Goal: Transaction & Acquisition: Obtain resource

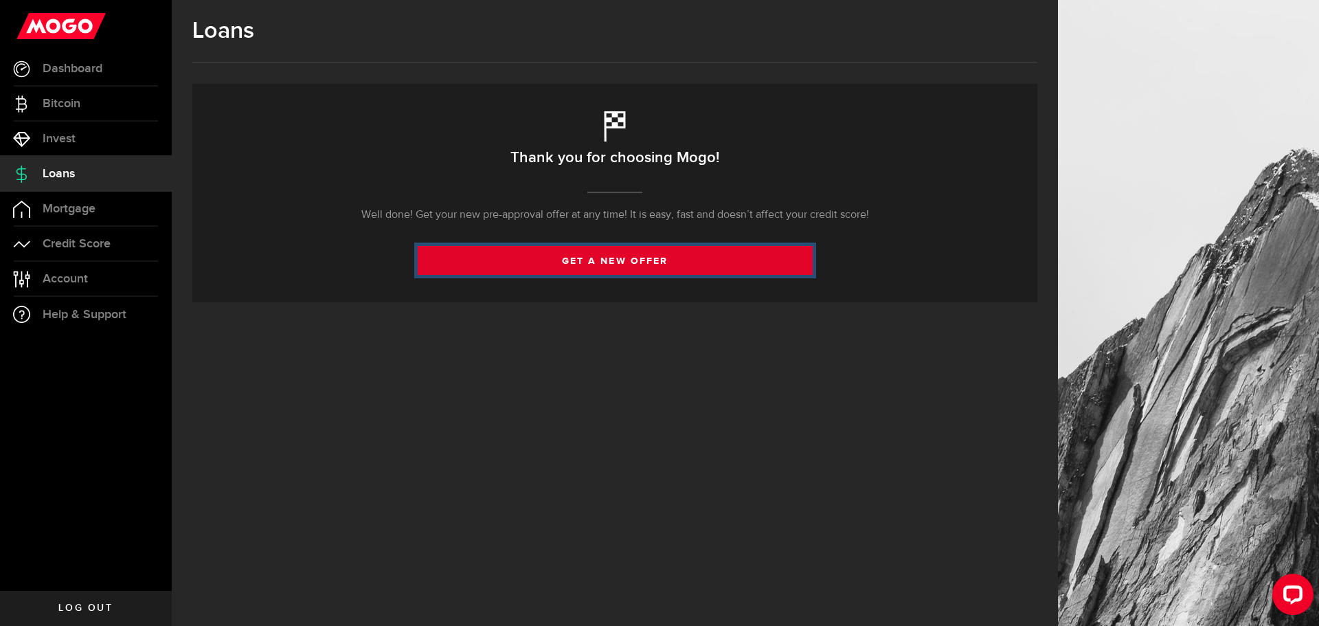
click at [622, 268] on link "get a new offer" at bounding box center [615, 260] width 395 height 29
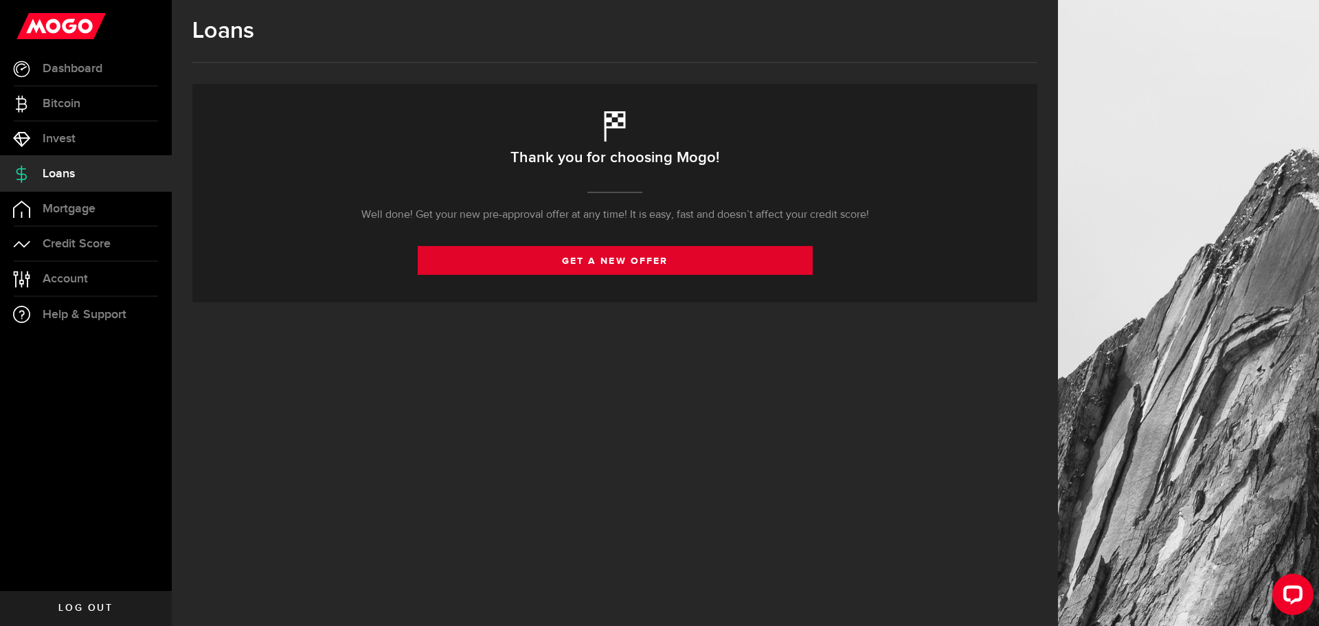
select select "Employed"
select select "3"
select select "semi_monthly"
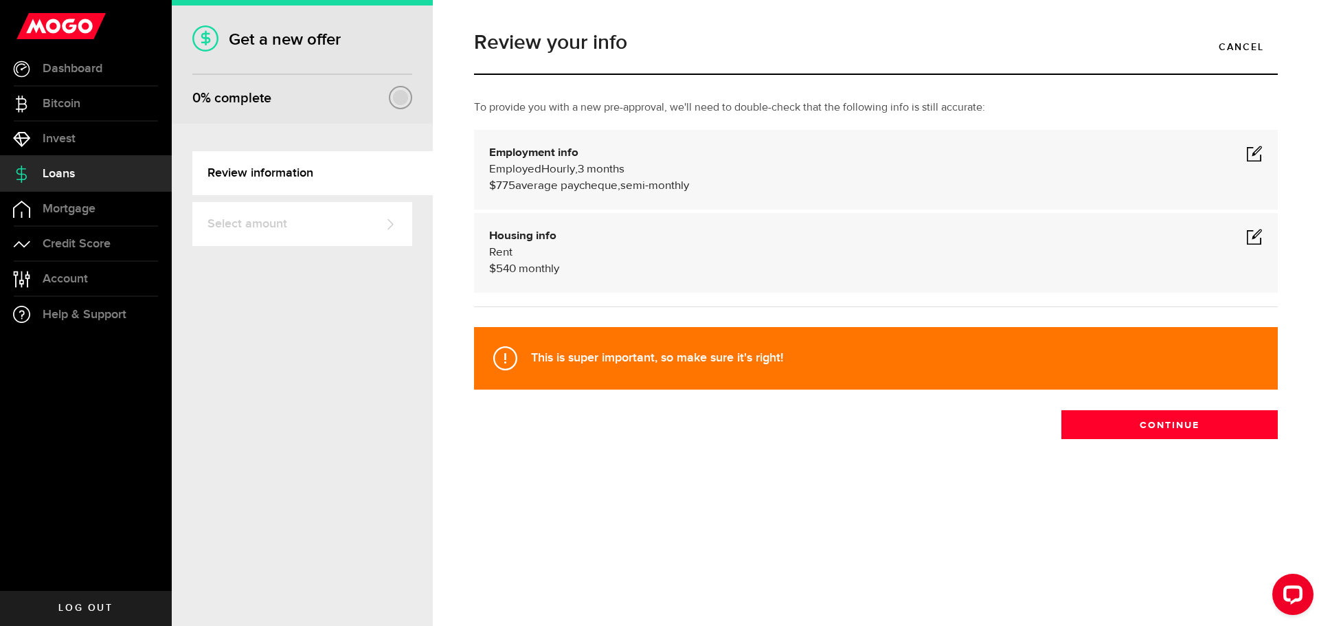
drag, startPoint x: 646, startPoint y: 157, endPoint x: 925, endPoint y: 182, distance: 280.1
click at [691, 171] on div "Employment info Employed Hourly , 3 months (on maternity leave) undefined annua…" at bounding box center [876, 169] width 774 height 49
click at [1246, 159] on div "Employment info Employed Hourly , 3 months (on maternity leave) undefined annua…" at bounding box center [876, 169] width 774 height 49
click at [1250, 161] on span at bounding box center [1254, 153] width 16 height 16
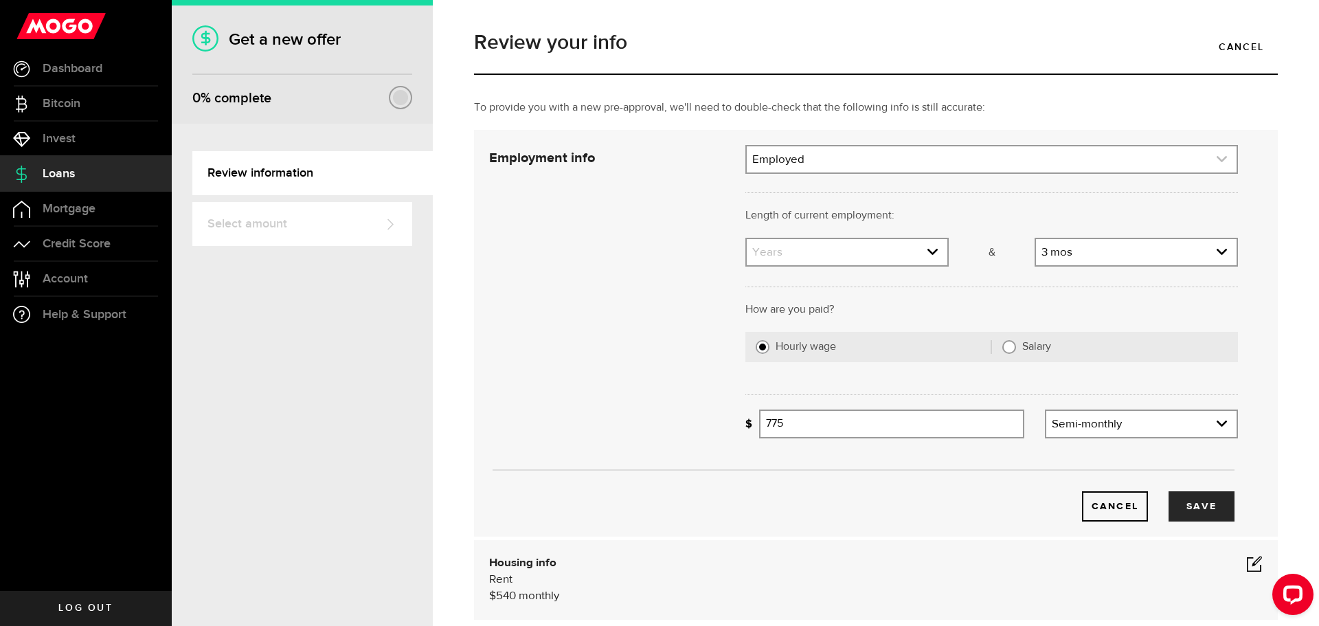
click at [802, 166] on link "expand select" at bounding box center [992, 159] width 490 height 26
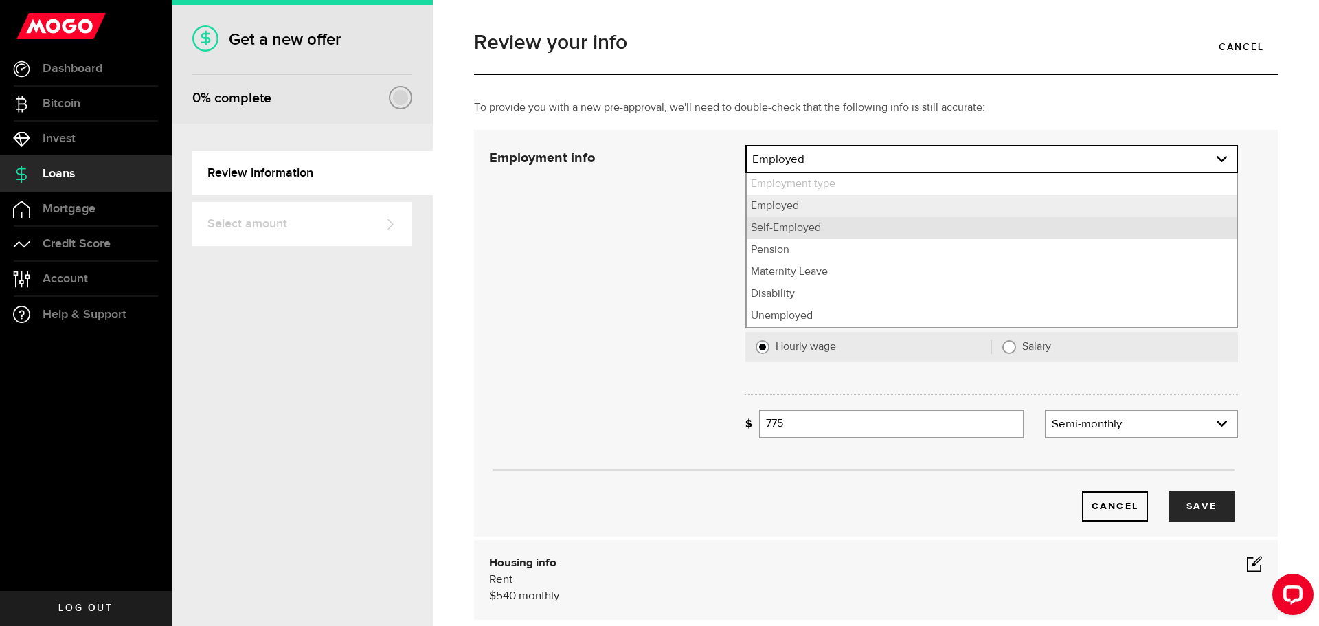
click at [824, 229] on li "Self-Employed" at bounding box center [992, 228] width 490 height 22
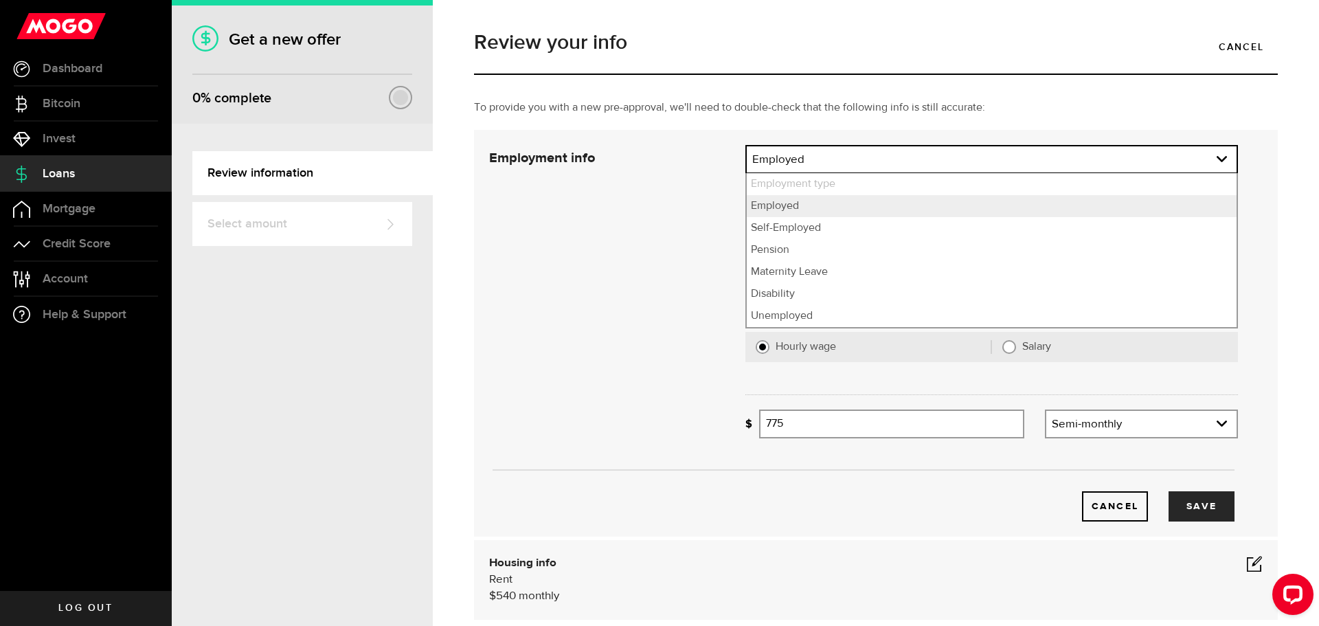
select select "Self-Employed"
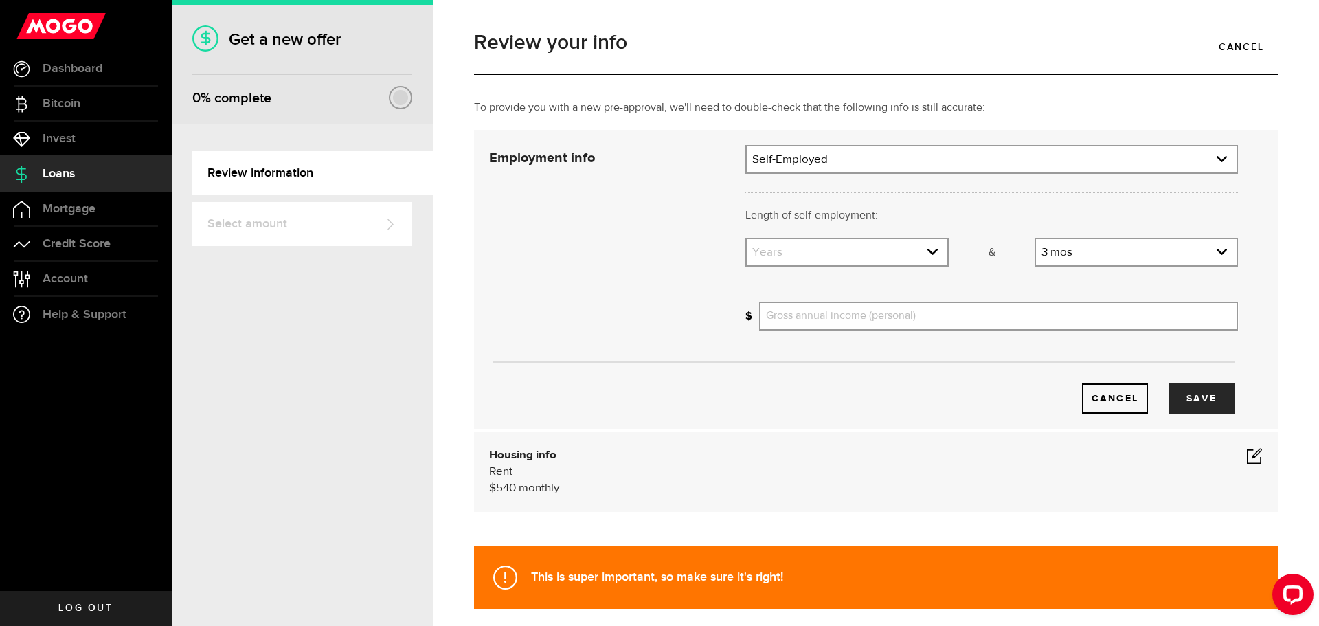
click at [594, 238] on div "Cancel Save" at bounding box center [864, 279] width 790 height 269
click at [815, 253] on link "expand select" at bounding box center [847, 252] width 201 height 26
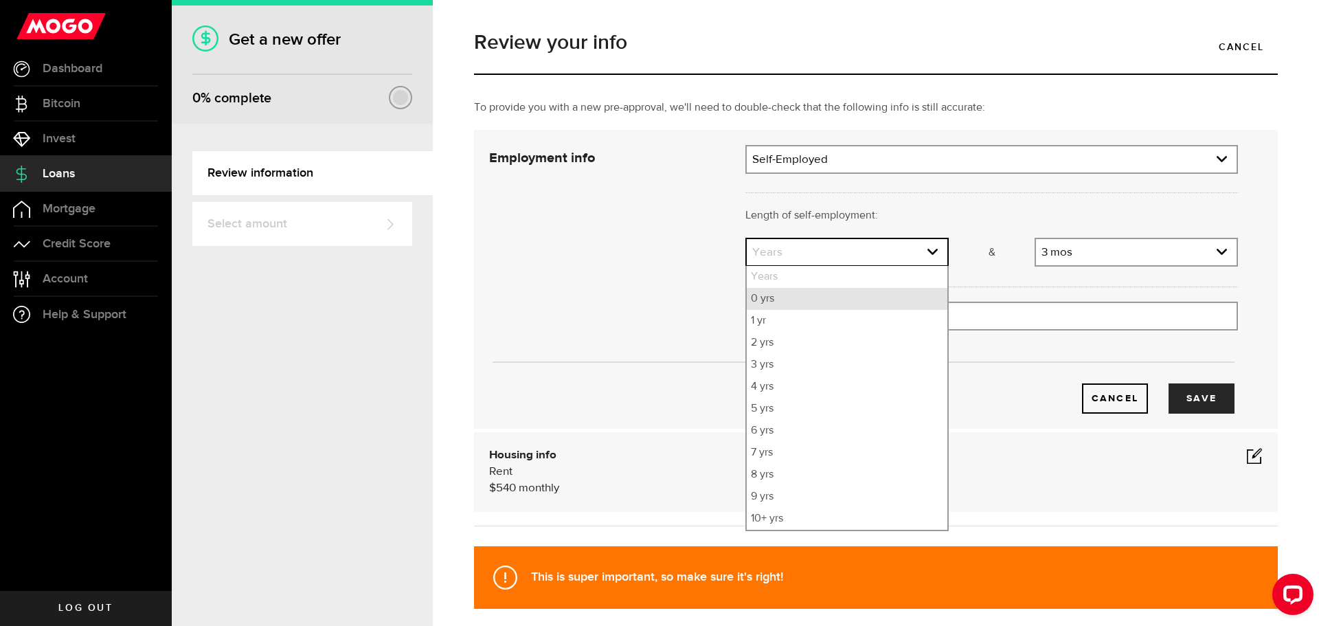
drag, startPoint x: 767, startPoint y: 308, endPoint x: 846, endPoint y: 291, distance: 81.5
click at [767, 306] on li "0 yrs" at bounding box center [847, 299] width 201 height 22
select select "0"
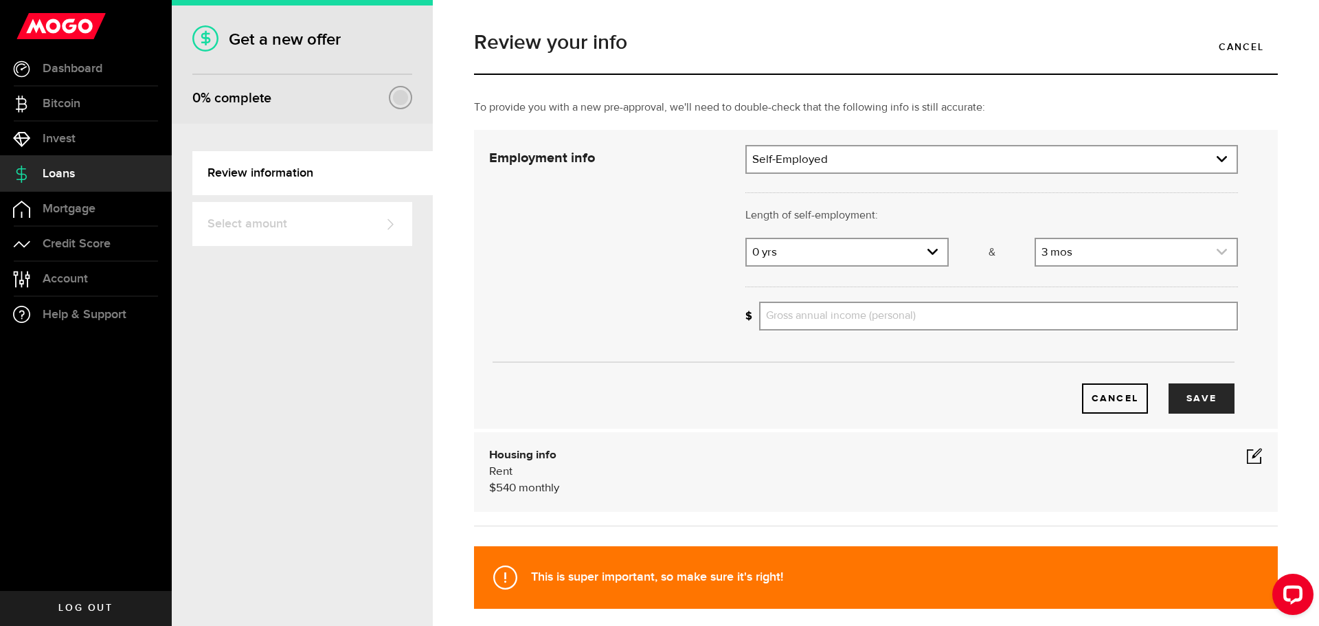
click at [1098, 263] on link "expand select" at bounding box center [1136, 252] width 201 height 26
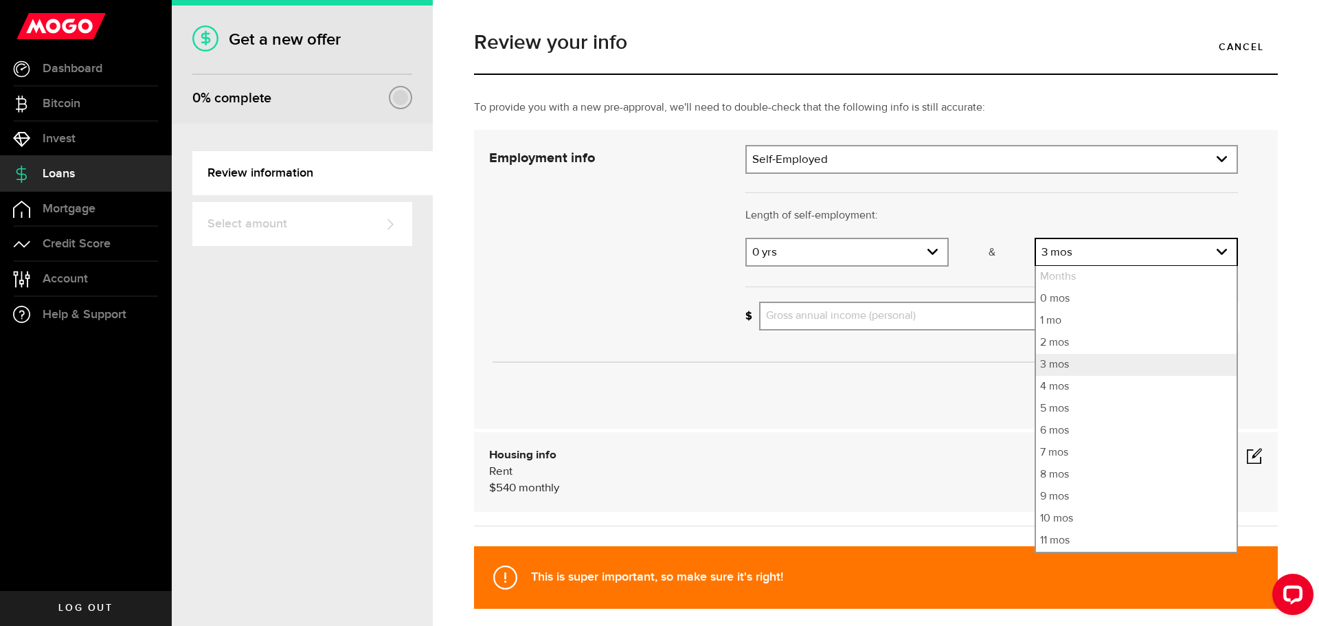
click at [934, 384] on div "Cancel Save" at bounding box center [860, 398] width 747 height 30
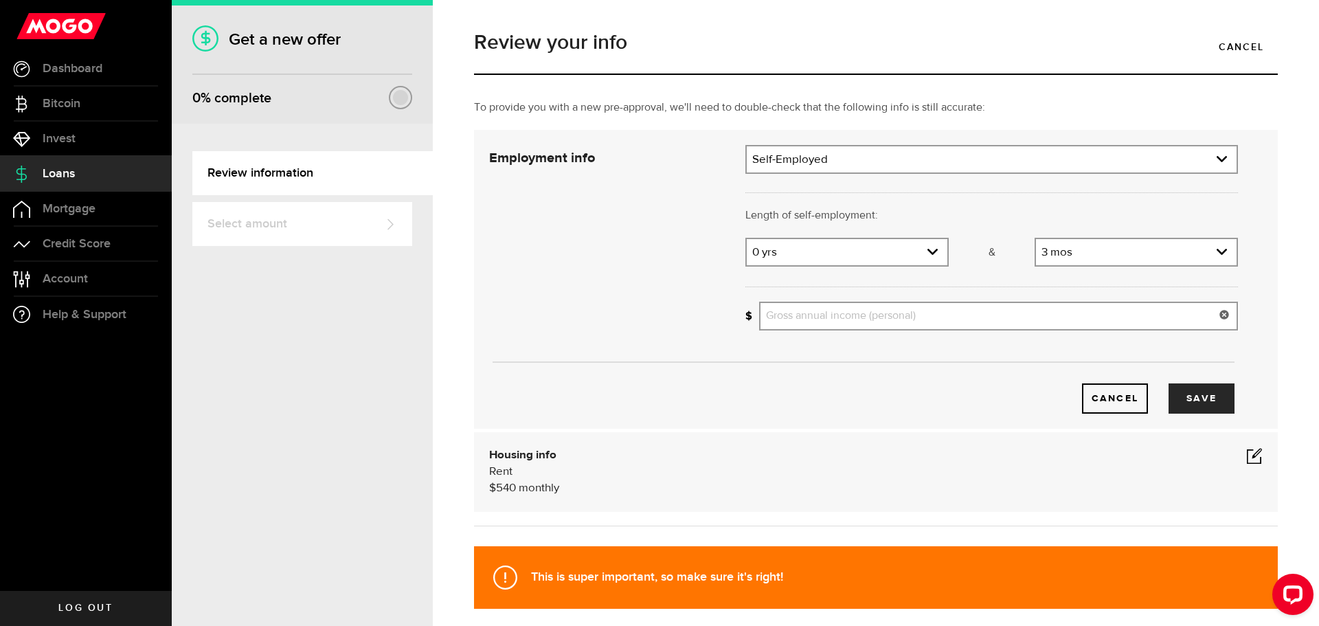
click at [900, 315] on input "Gross annual income (personal)" at bounding box center [998, 316] width 479 height 29
drag, startPoint x: 903, startPoint y: 317, endPoint x: 924, endPoint y: 321, distance: 21.7
click at [912, 319] on input "Gross annual income (personal)" at bounding box center [998, 316] width 479 height 29
click at [872, 322] on input "Gross annual income (personal)" at bounding box center [998, 316] width 479 height 29
type input "9,600"
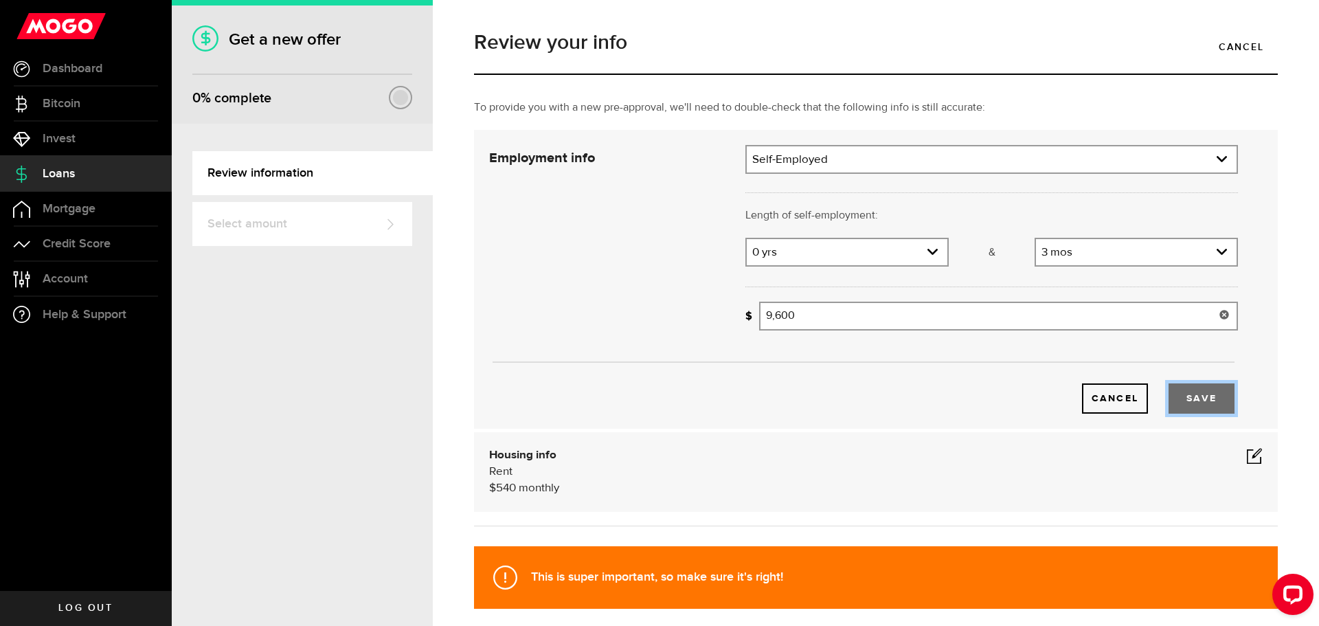
click at [1194, 398] on button "Save" at bounding box center [1202, 398] width 66 height 30
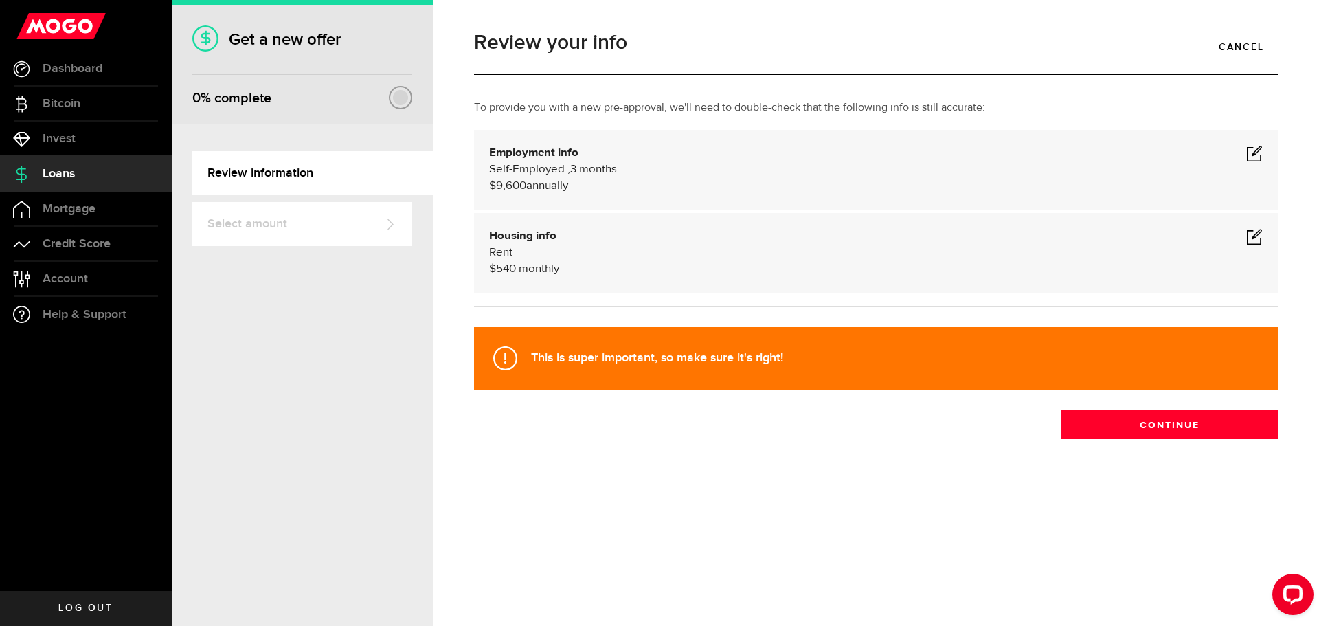
click at [1252, 246] on div "Housing info Rent $ 540 monthly" at bounding box center [876, 252] width 774 height 49
click at [1252, 238] on span at bounding box center [1254, 236] width 16 height 16
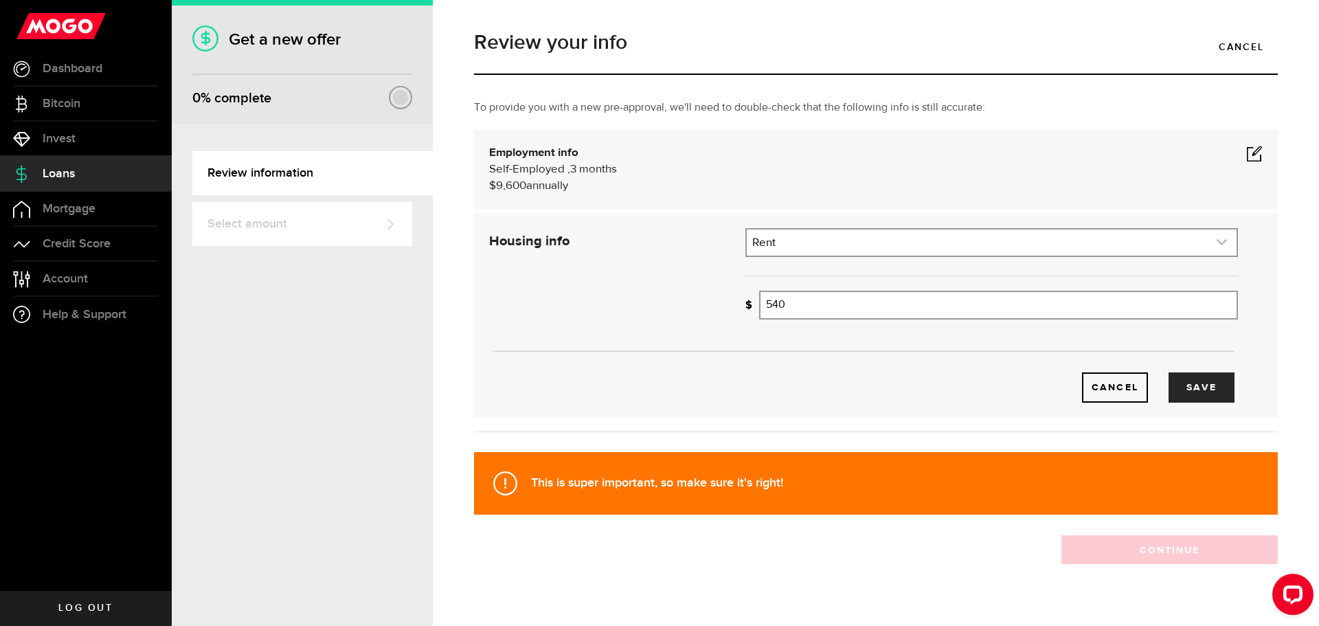
click at [813, 236] on link "expand select" at bounding box center [992, 242] width 490 height 26
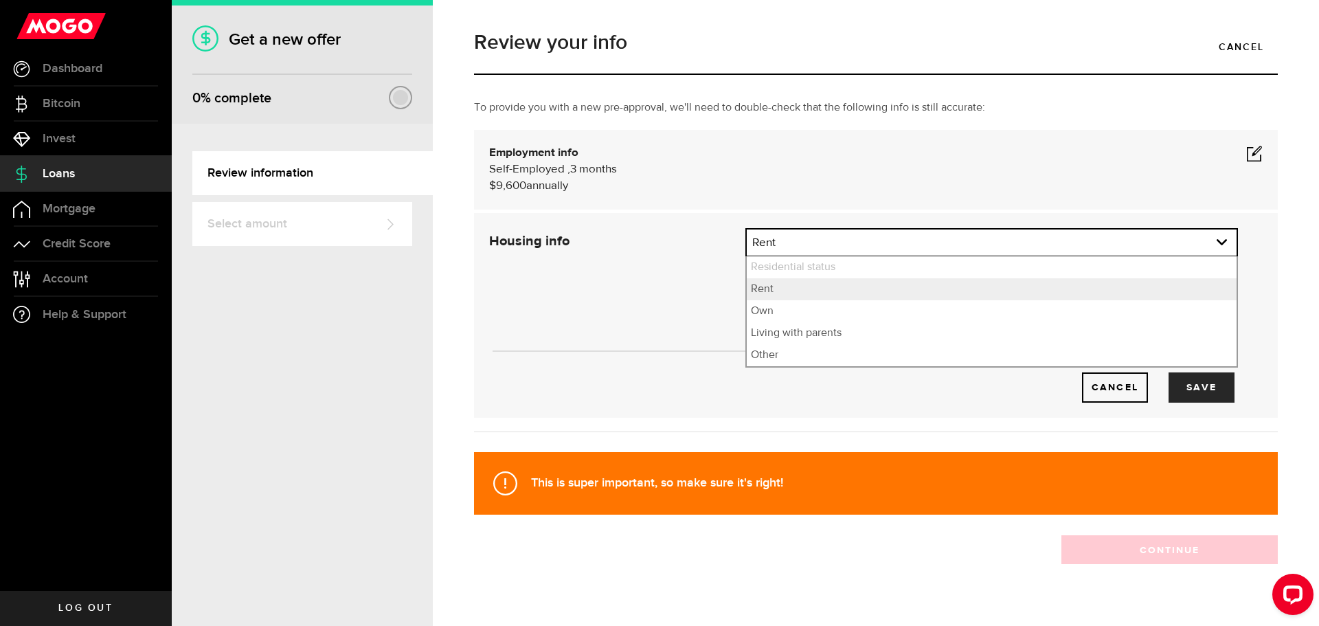
drag, startPoint x: 640, startPoint y: 332, endPoint x: 674, endPoint y: 328, distance: 33.9
click at [646, 332] on div "Cancel Save" at bounding box center [864, 366] width 790 height 73
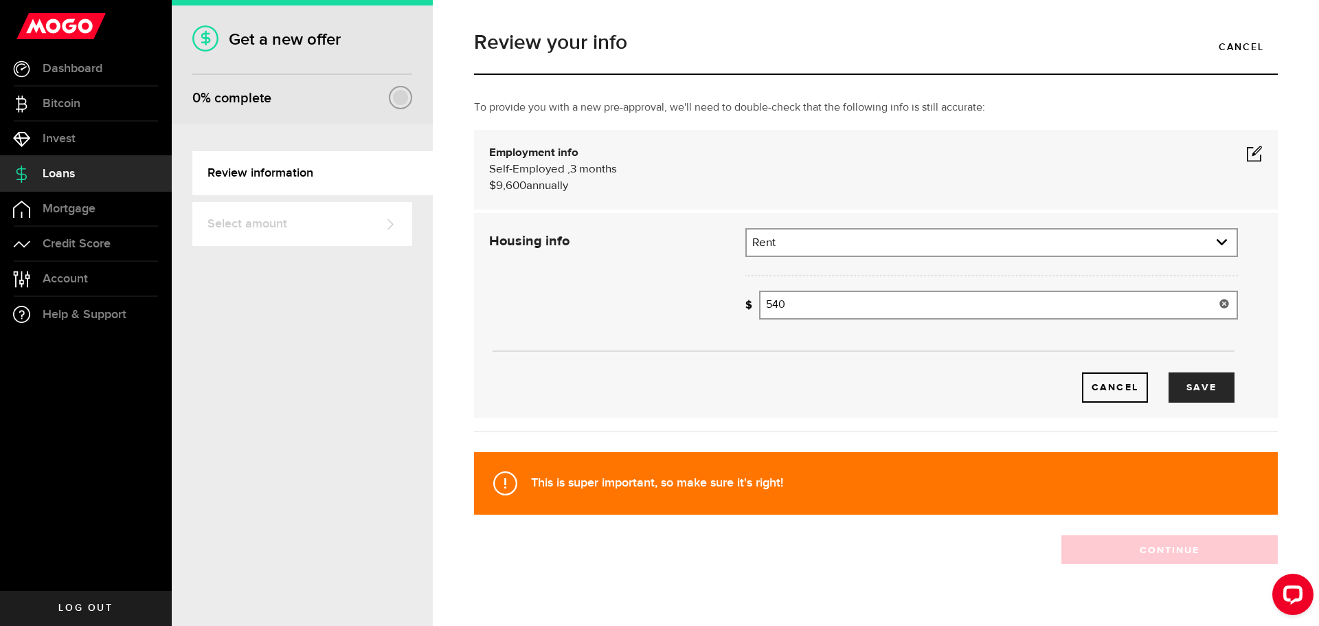
drag, startPoint x: 781, startPoint y: 306, endPoint x: 733, endPoint y: 306, distance: 48.1
click at [735, 306] on div "How much is your monthly payment? 540 Monthly mortgage/rent" at bounding box center [991, 310] width 513 height 39
click at [602, 328] on div "Cancel Save" at bounding box center [864, 315] width 790 height 174
click at [1169, 384] on button "Save" at bounding box center [1202, 387] width 66 height 30
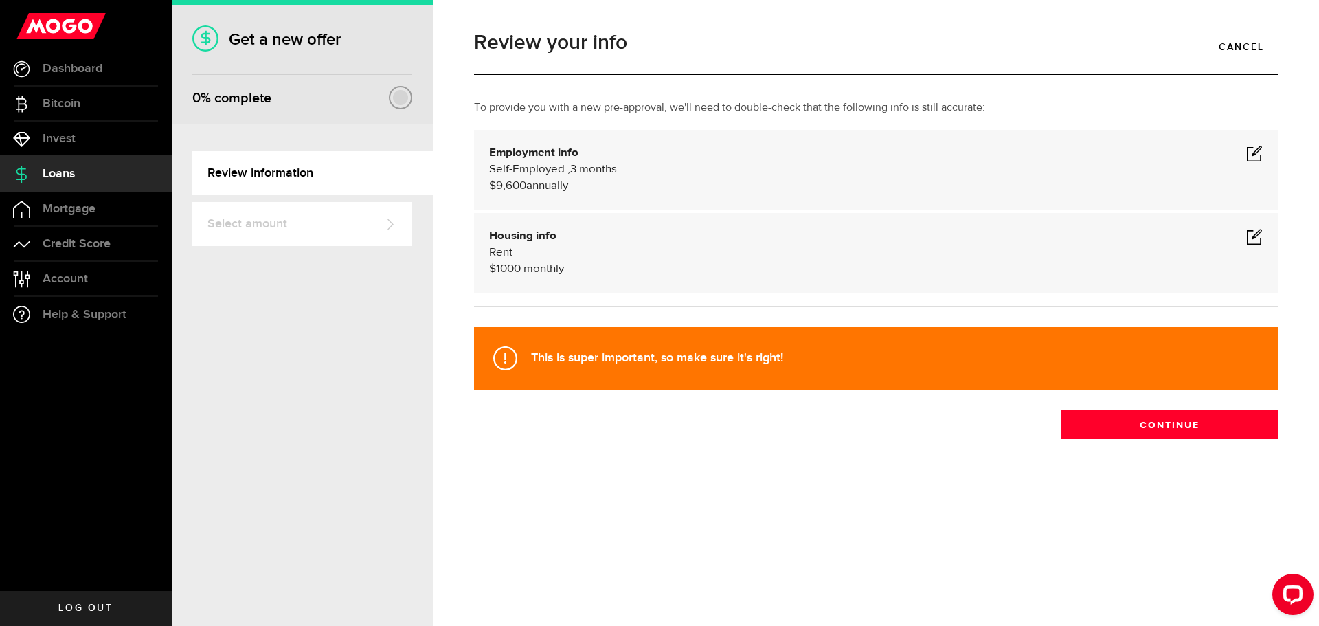
click at [1259, 238] on span at bounding box center [1254, 236] width 16 height 16
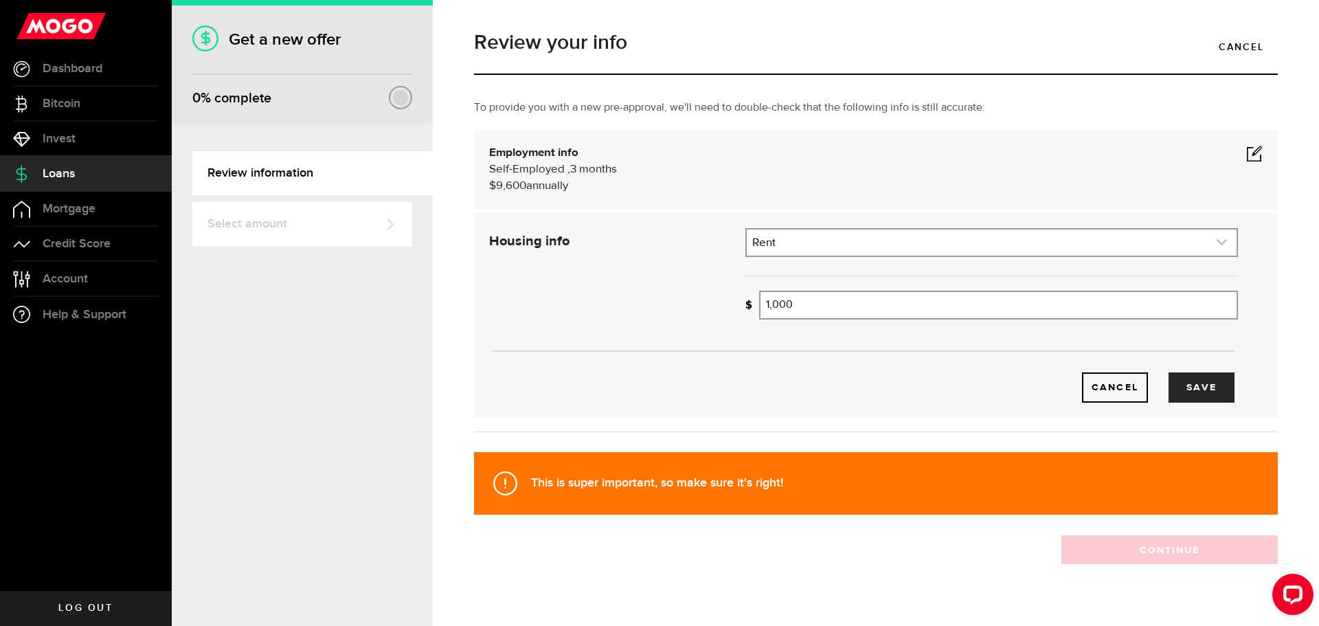
click at [815, 249] on link "expand select" at bounding box center [992, 242] width 490 height 26
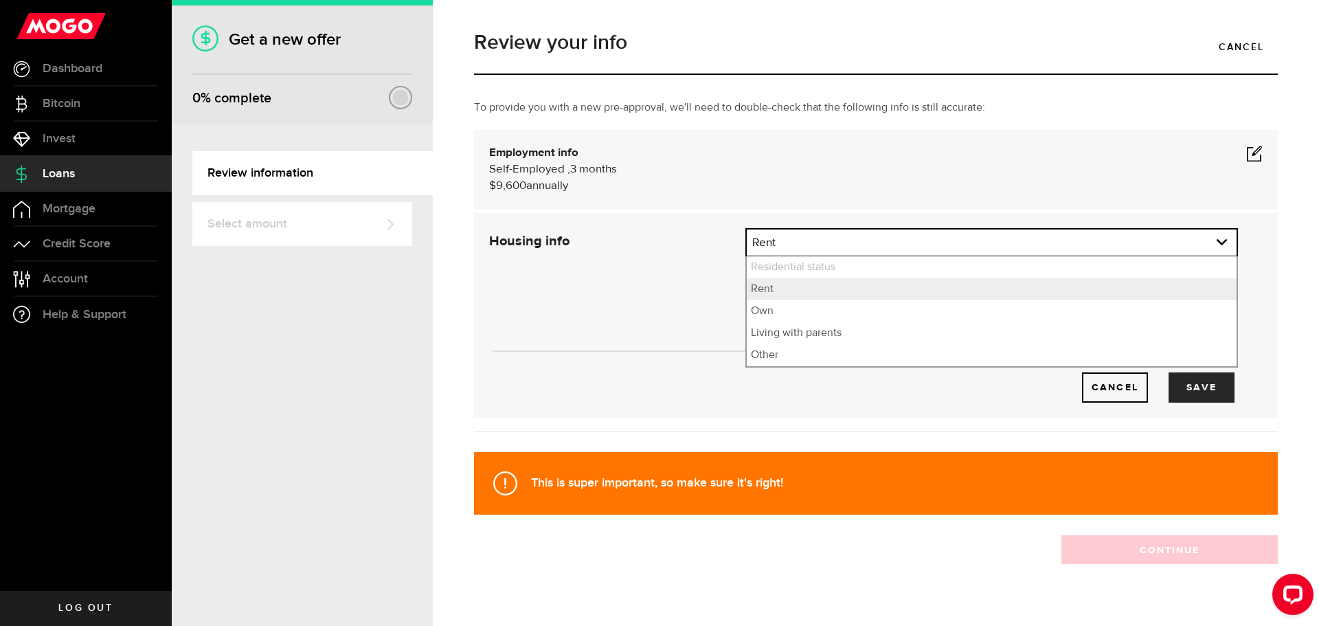
click at [630, 330] on div "Cancel Save" at bounding box center [864, 366] width 790 height 73
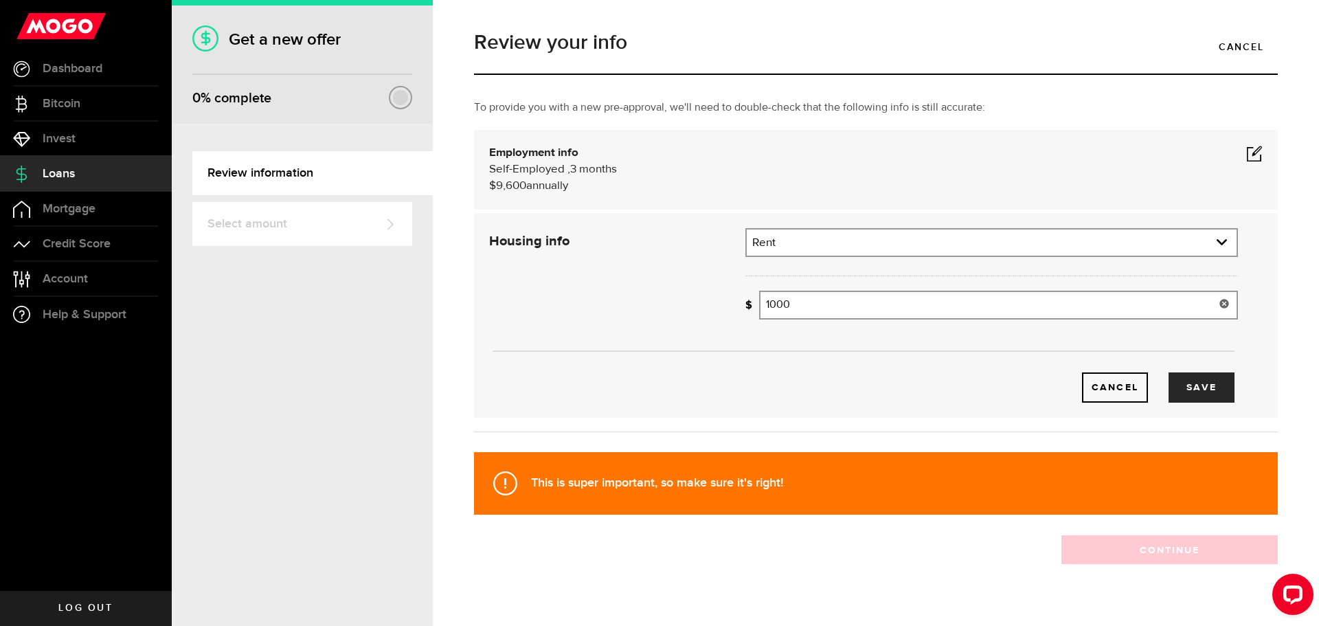
drag, startPoint x: 780, startPoint y: 304, endPoint x: 640, endPoint y: 313, distance: 139.7
click at [657, 316] on div "Housing info Residential status What's your residential status? Rent Residentia…" at bounding box center [863, 315] width 769 height 174
type input "500"
click at [1179, 376] on button "Save" at bounding box center [1202, 387] width 66 height 30
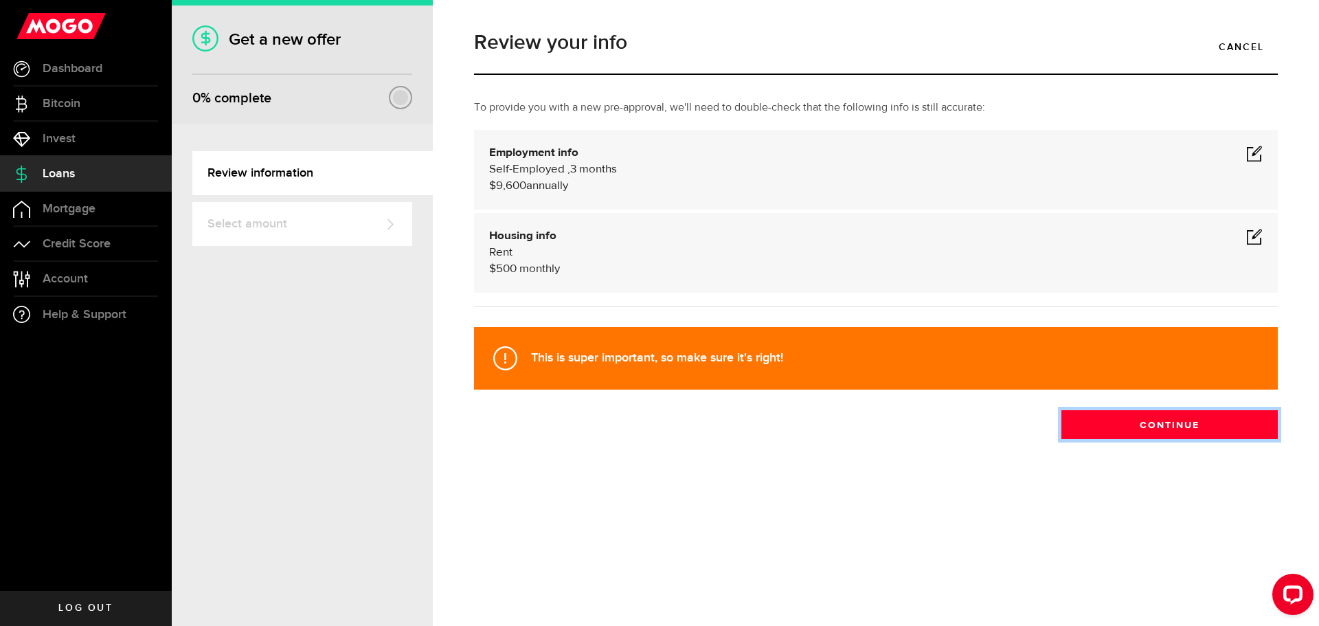
click at [1187, 427] on button "Continue" at bounding box center [1169, 424] width 216 height 29
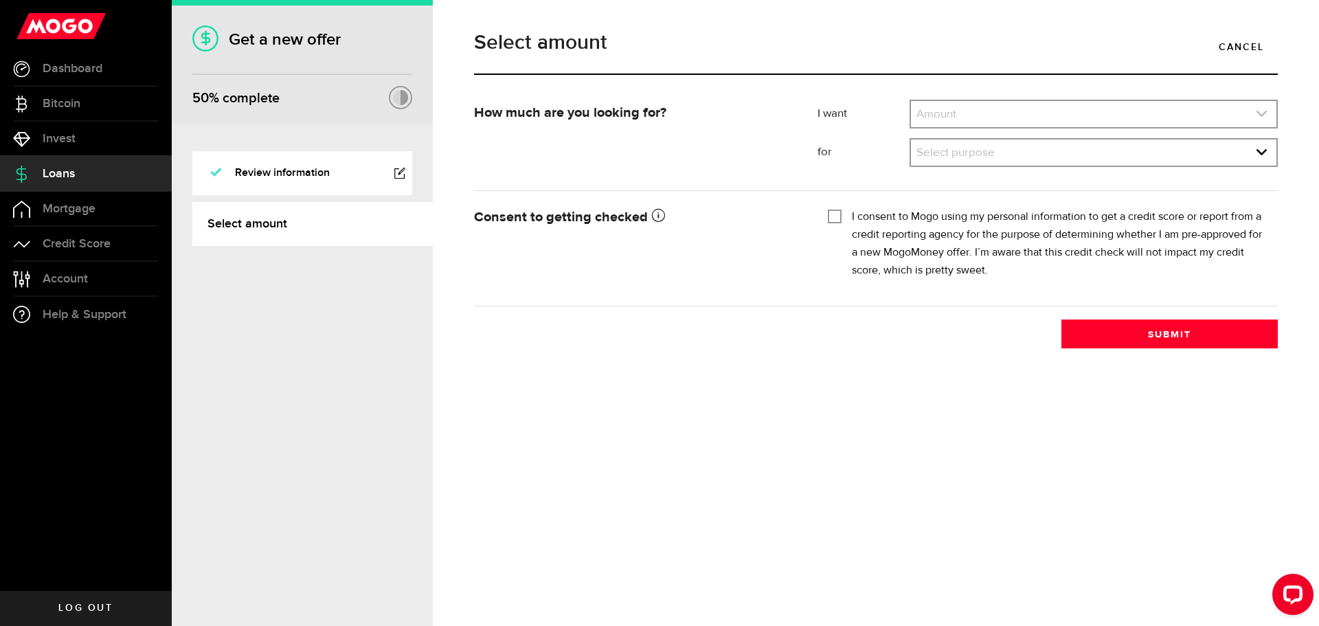
click at [952, 109] on link "expand select" at bounding box center [1093, 114] width 365 height 26
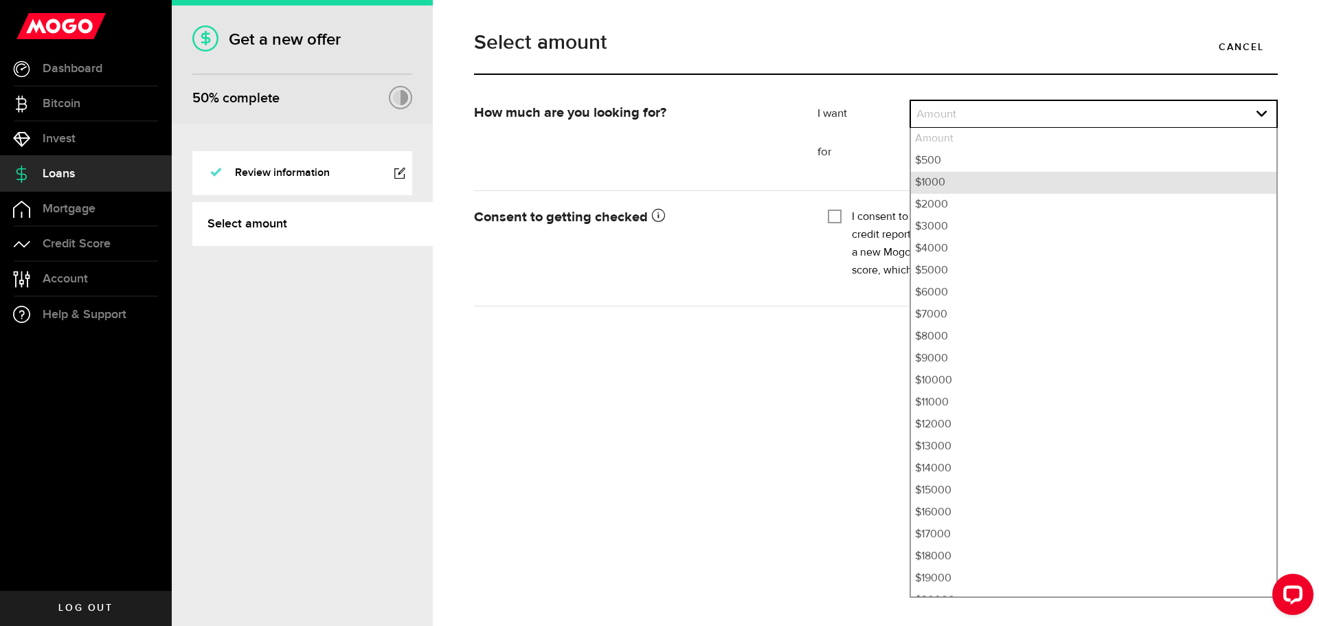
click at [943, 183] on li "$1000" at bounding box center [1093, 183] width 365 height 22
select select "1000"
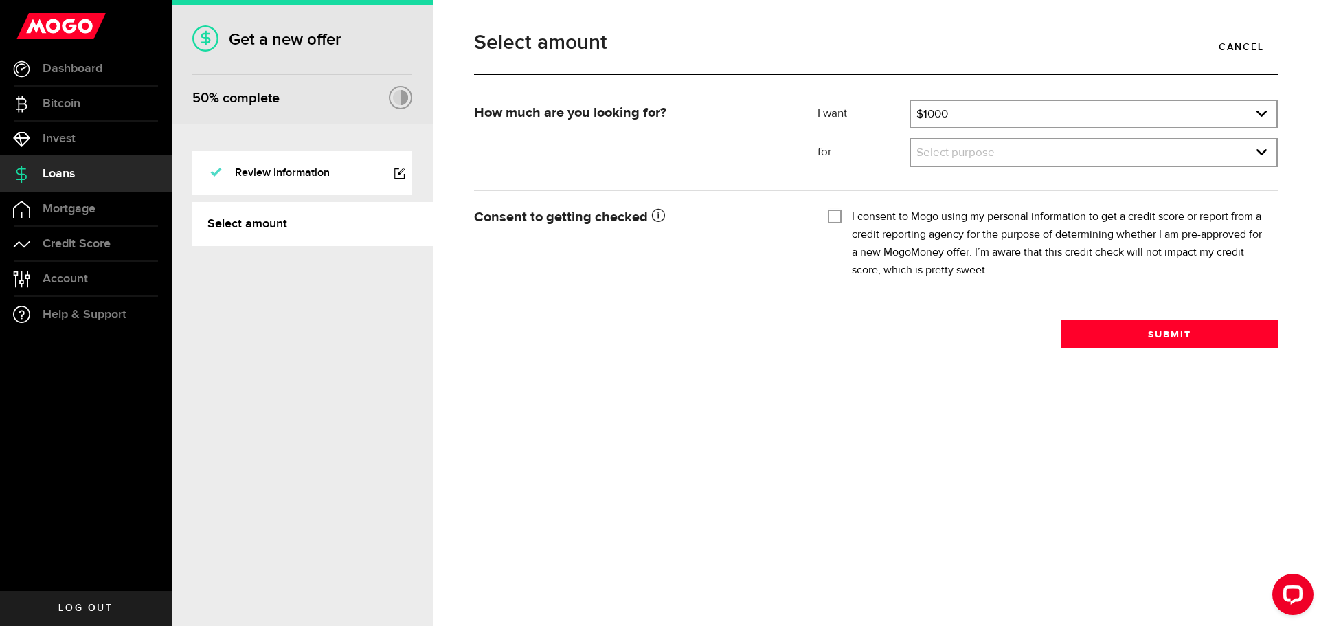
click at [936, 167] on div "Select purpose Select purpose Credit Card Refinancing/Pay Off Credit Cards Debt…" at bounding box center [1094, 152] width 368 height 29
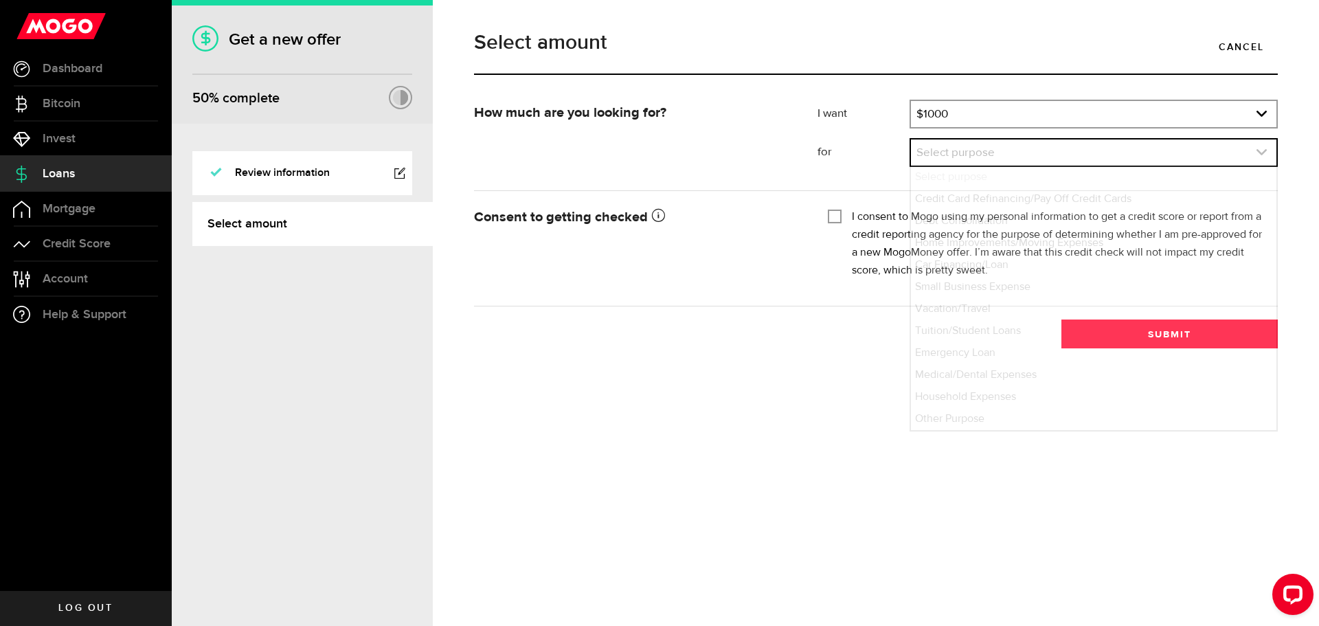
click at [934, 160] on link "expand select" at bounding box center [1093, 152] width 365 height 26
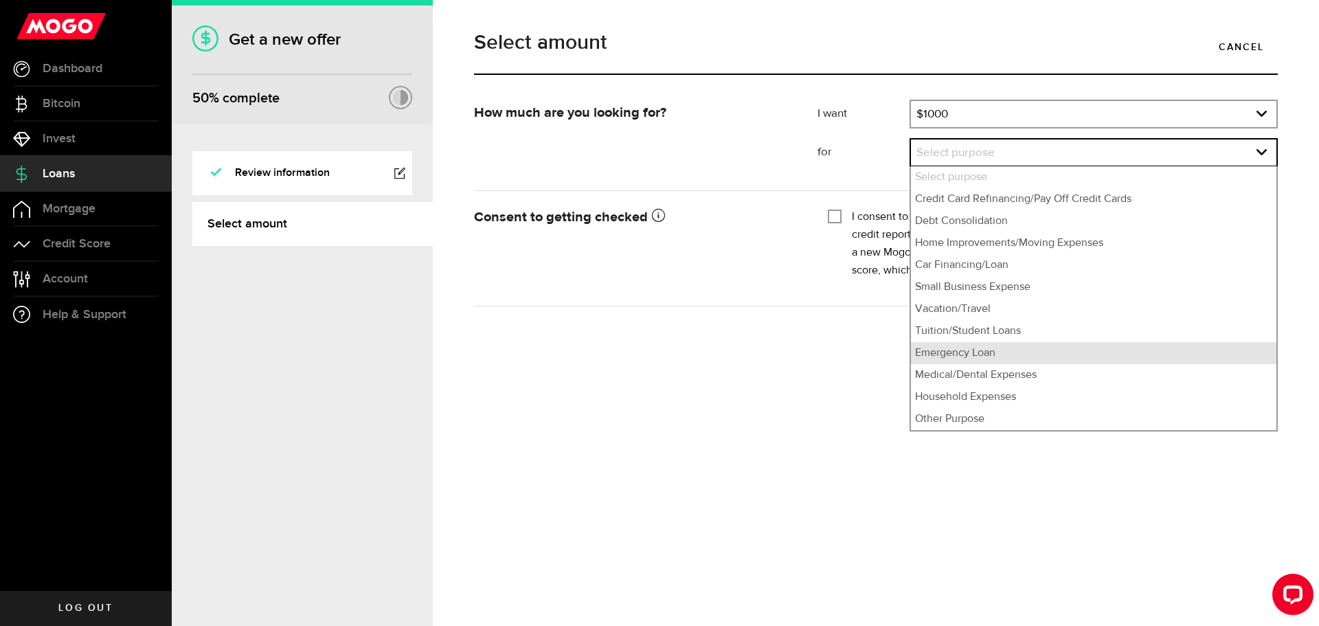
click at [982, 354] on li "Emergency Loan" at bounding box center [1093, 353] width 365 height 22
select select "Emergency Loan"
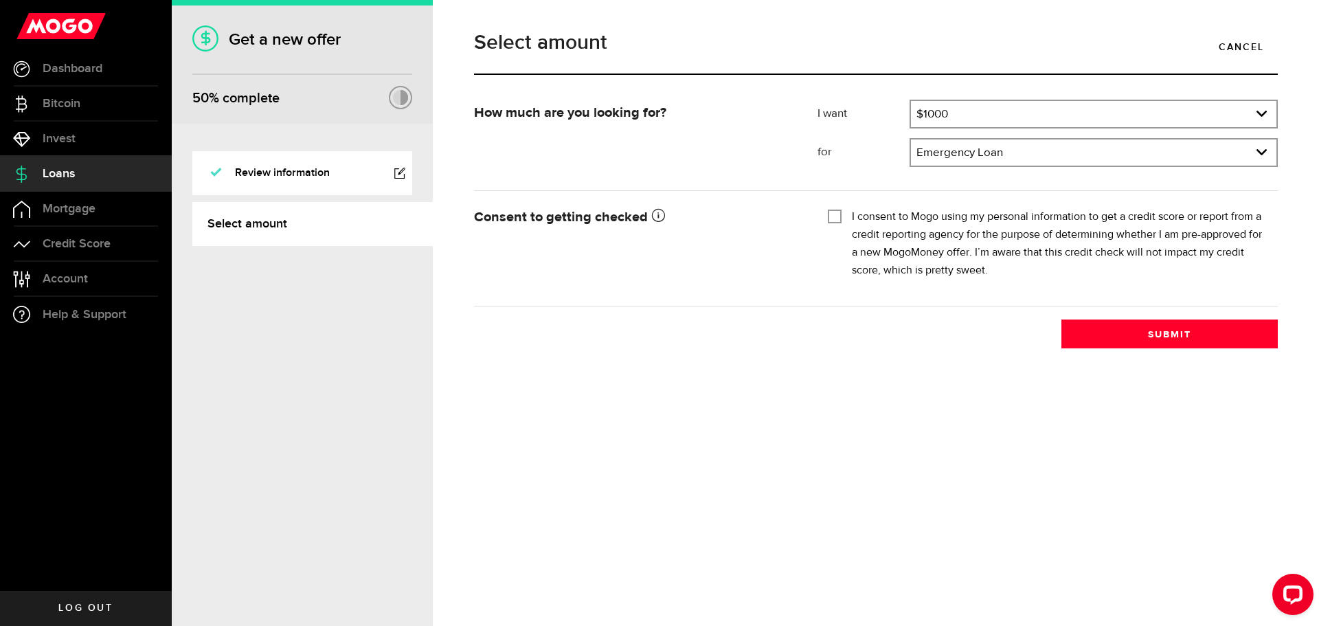
drag, startPoint x: 835, startPoint y: 357, endPoint x: 833, endPoint y: 299, distance: 58.4
click at [835, 356] on div "Select amount Cancel How much are you looking for? I want Amount How much credi…" at bounding box center [876, 313] width 886 height 626
click at [829, 221] on input "I consent to Mogo using my personal information to get a credit score or report…" at bounding box center [835, 215] width 14 height 14
checkbox input "true"
click at [1137, 328] on button "Submit" at bounding box center [1169, 333] width 216 height 29
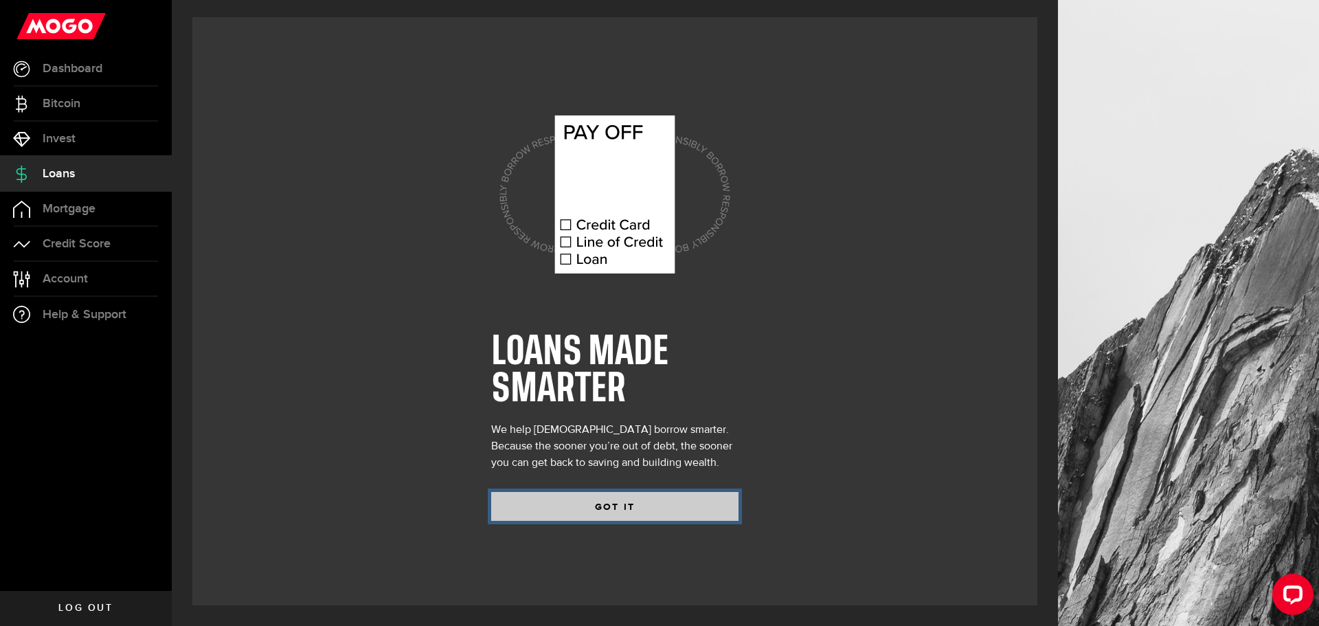
click at [630, 504] on button "GOT IT" at bounding box center [614, 506] width 247 height 29
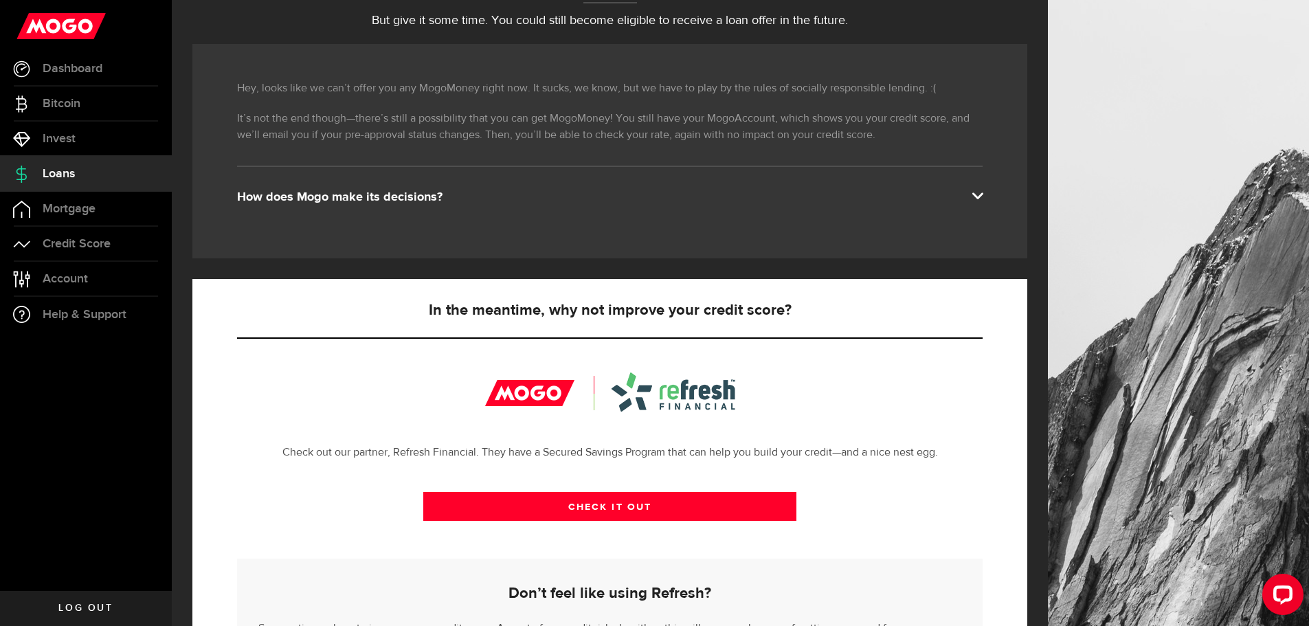
scroll to position [302, 0]
